Goal: Find specific page/section: Find specific page/section

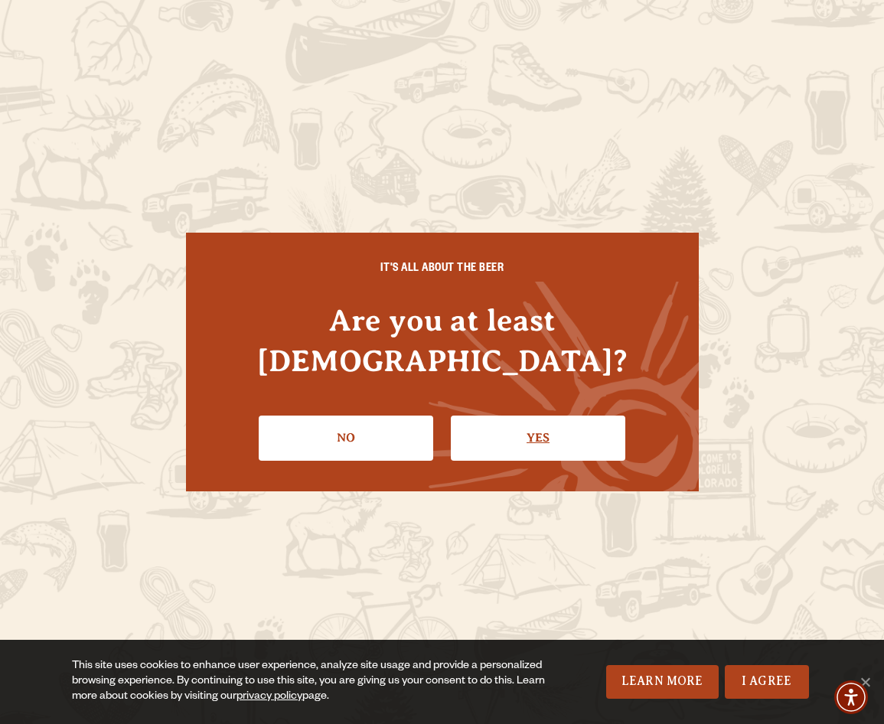
click at [542, 416] on link "Yes" at bounding box center [538, 438] width 175 height 44
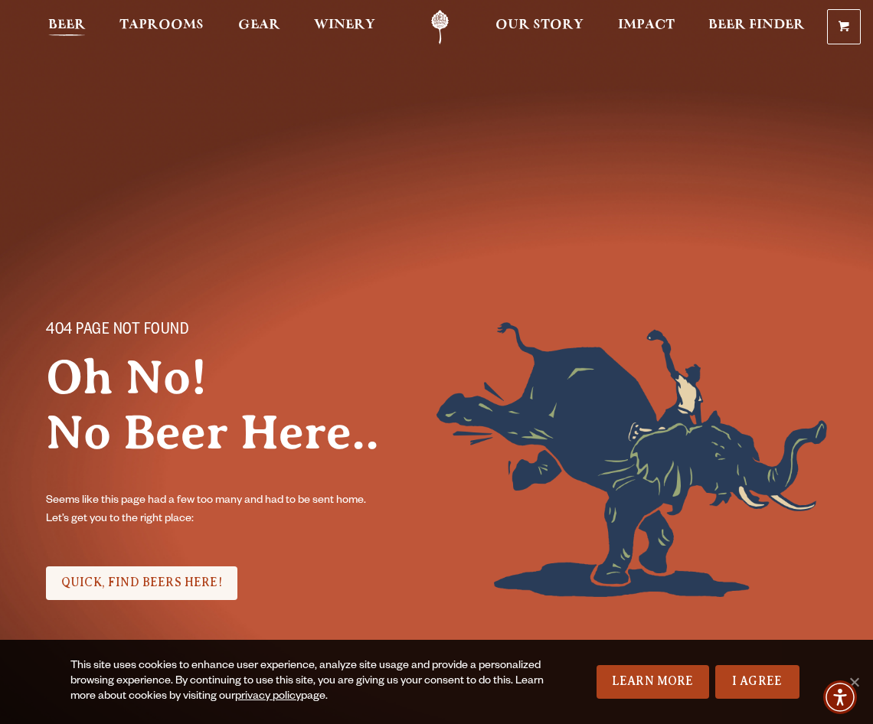
click at [73, 26] on span "Beer" at bounding box center [67, 25] width 38 height 12
